Goal: Find specific page/section: Find specific page/section

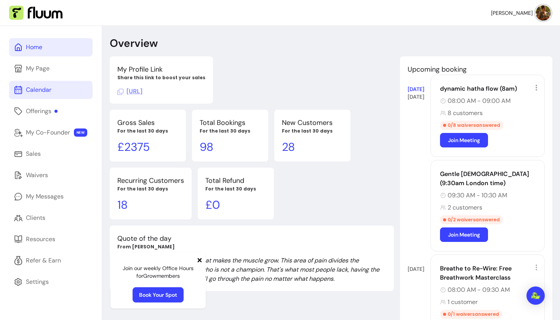
scroll to position [26, 0]
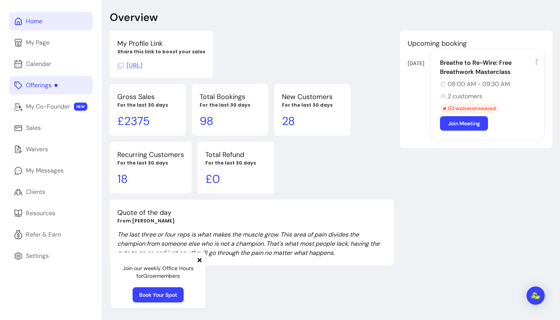
click at [39, 91] on link "Offerings" at bounding box center [50, 85] width 83 height 18
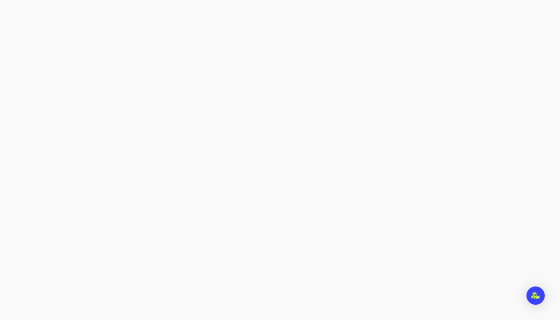
click at [57, 53] on div at bounding box center [280, 160] width 560 height 320
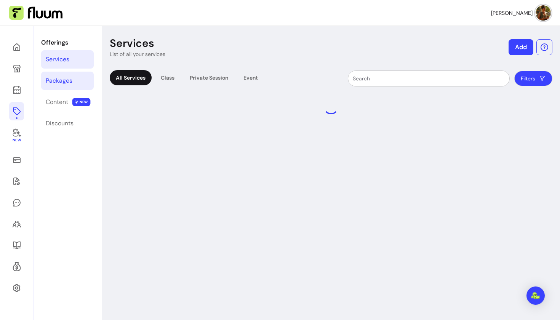
click at [64, 76] on link "Packages" at bounding box center [67, 81] width 53 height 18
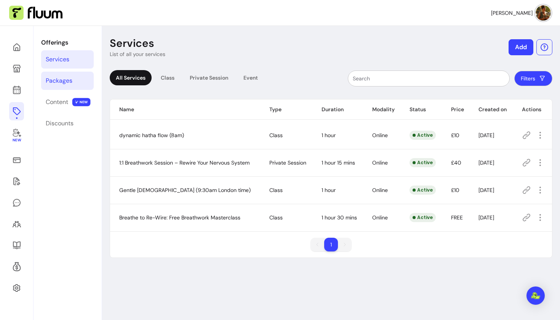
click at [73, 80] on link "Packages" at bounding box center [67, 81] width 53 height 18
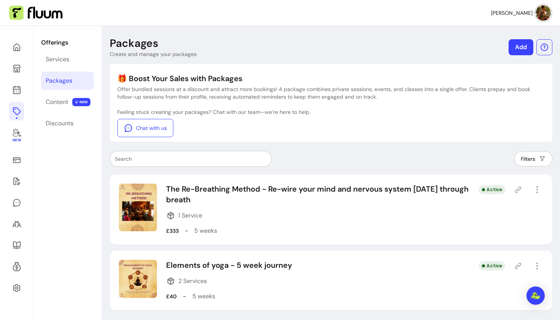
click at [516, 189] on icon at bounding box center [518, 190] width 6 height 6
click at [61, 125] on div "Discounts" at bounding box center [60, 123] width 28 height 9
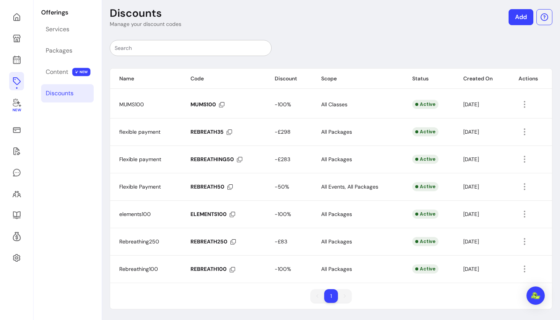
scroll to position [30, 0]
click at [231, 240] on icon at bounding box center [232, 241] width 5 height 5
